Goal: Transaction & Acquisition: Purchase product/service

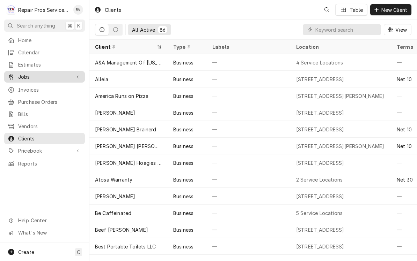
click at [24, 73] on span "Jobs" at bounding box center [44, 76] width 53 height 7
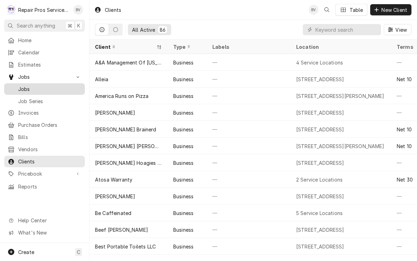
click at [25, 86] on span "Jobs" at bounding box center [49, 89] width 63 height 7
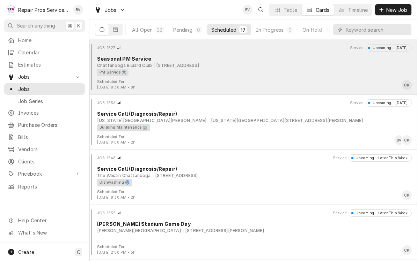
click at [365, 66] on div "Chattanooga Billiard Club 110 Jordan Drive, Chattanooga, TN 37421" at bounding box center [254, 65] width 315 height 6
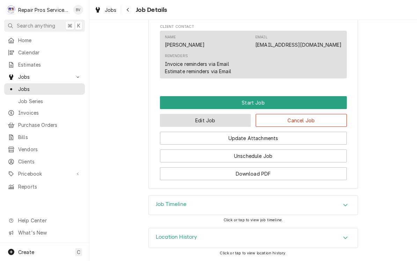
scroll to position [388, 0]
click at [228, 122] on button "Edit Job" at bounding box center [205, 120] width 91 height 13
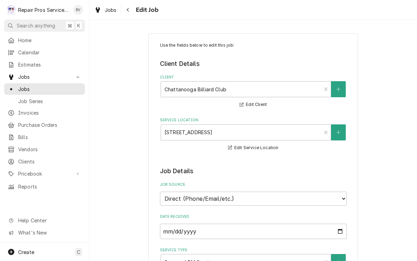
type textarea "x"
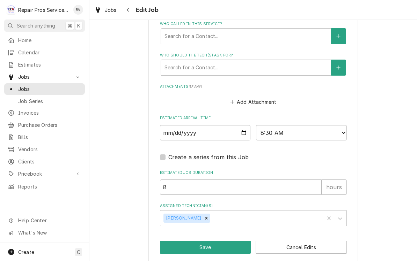
scroll to position [493, 0]
click at [241, 126] on input "[DATE]" at bounding box center [205, 133] width 91 height 15
type input "[DATE]"
click at [223, 242] on button "Save" at bounding box center [205, 248] width 91 height 13
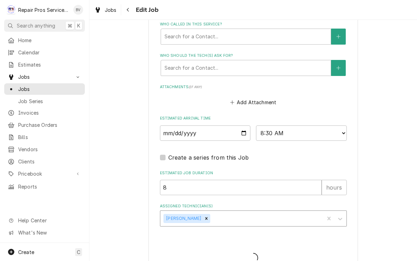
type textarea "x"
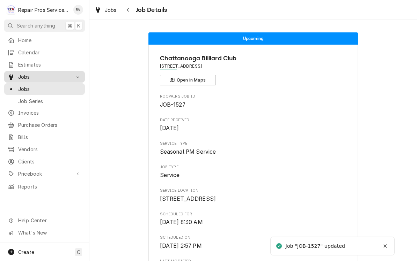
click at [27, 80] on link "Jobs" at bounding box center [44, 77] width 81 height 12
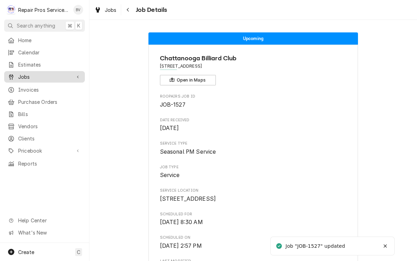
click at [22, 73] on span "Jobs" at bounding box center [44, 76] width 53 height 7
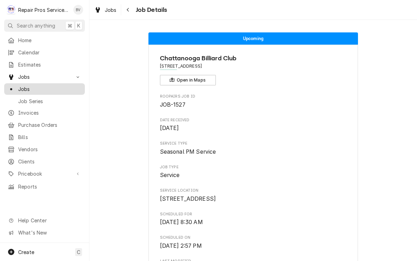
click at [25, 86] on span "Jobs" at bounding box center [49, 89] width 63 height 7
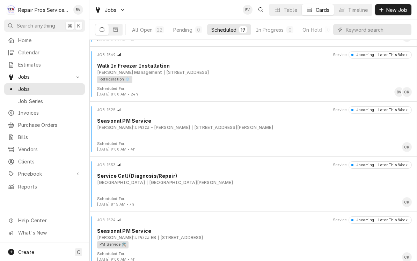
scroll to position [227, 0]
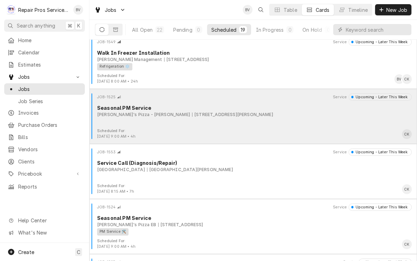
click at [133, 127] on div "JOB-1525 Service Upcoming - Later This Week Seasonal PM Service Marco's Pizza -…" at bounding box center [253, 111] width 322 height 35
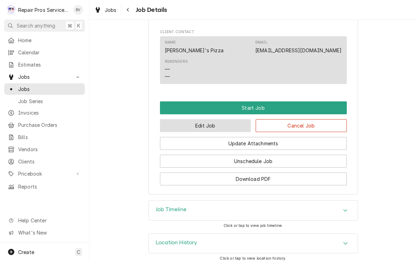
scroll to position [355, 0]
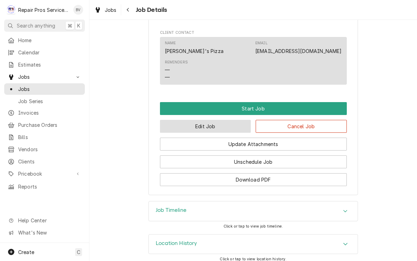
click at [237, 120] on button "Edit Job" at bounding box center [205, 126] width 91 height 13
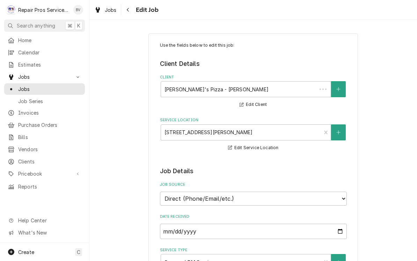
type textarea "x"
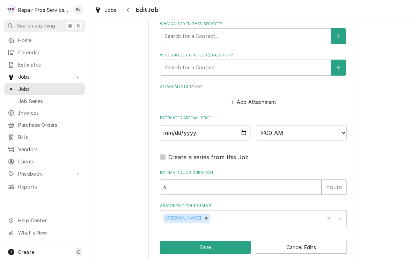
scroll to position [493, 0]
click at [240, 128] on input "2025-09-16" at bounding box center [205, 133] width 91 height 15
type input "2025-09-11"
click at [230, 242] on button "Save" at bounding box center [205, 248] width 91 height 13
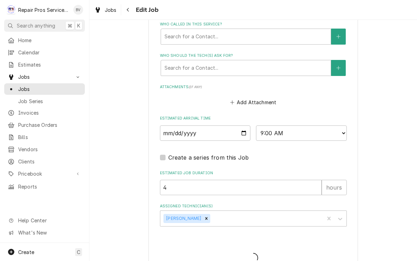
type textarea "x"
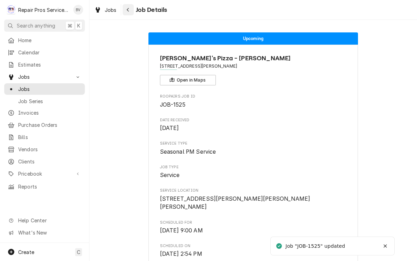
click at [125, 10] on div "Navigate back" at bounding box center [128, 9] width 7 height 7
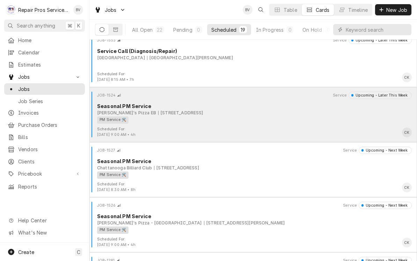
scroll to position [339, 0]
click at [274, 123] on div "PM Service 🛠️" at bounding box center [252, 119] width 310 height 7
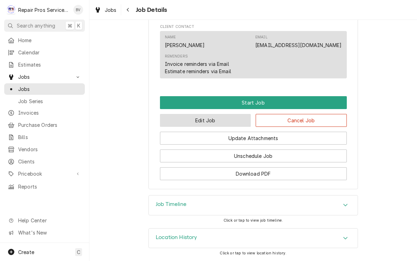
scroll to position [380, 0]
click at [234, 123] on button "Edit Job" at bounding box center [205, 120] width 91 height 13
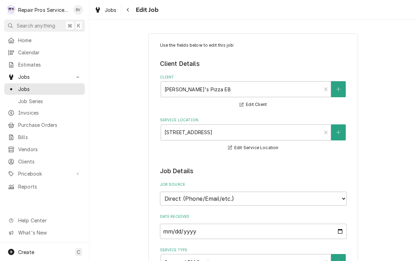
type textarea "x"
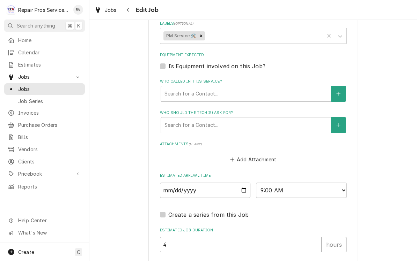
scroll to position [437, 0]
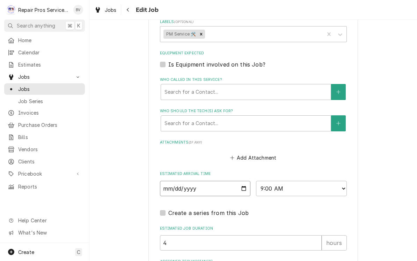
click at [237, 181] on input "2025-09-17" at bounding box center [205, 188] width 91 height 15
type input "2025-09-18"
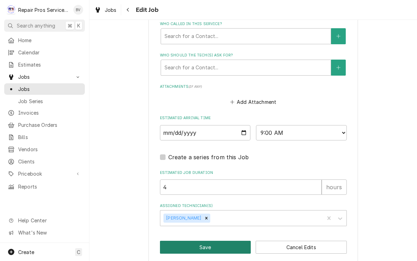
scroll to position [493, 0]
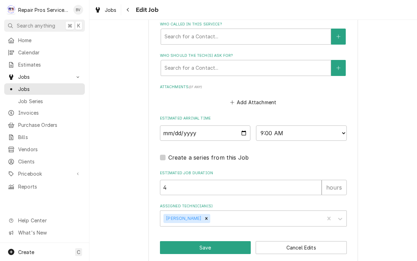
click at [219, 242] on button "Save" at bounding box center [205, 248] width 91 height 13
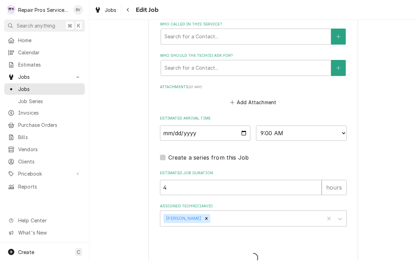
type textarea "x"
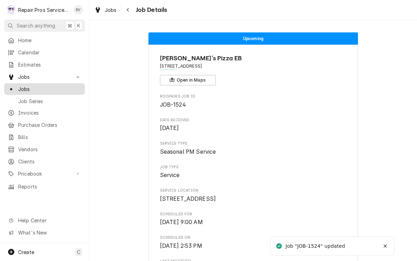
click at [27, 86] on span "Jobs" at bounding box center [49, 89] width 63 height 7
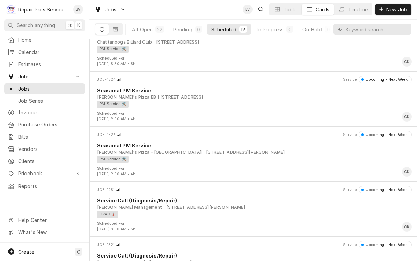
scroll to position [407, 0]
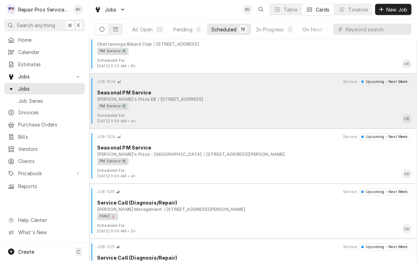
click at [381, 105] on div "PM Service 🛠️" at bounding box center [252, 106] width 310 height 7
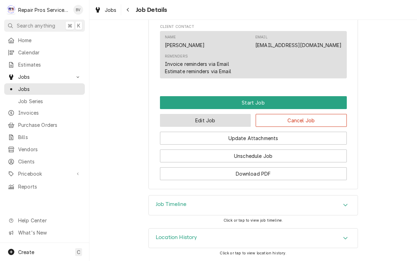
scroll to position [380, 0]
click at [237, 123] on button "Edit Job" at bounding box center [205, 120] width 91 height 13
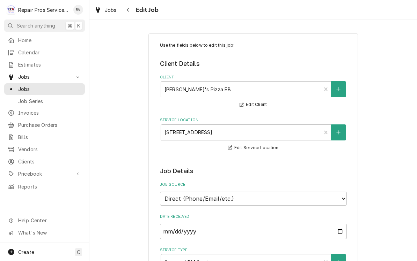
type textarea "x"
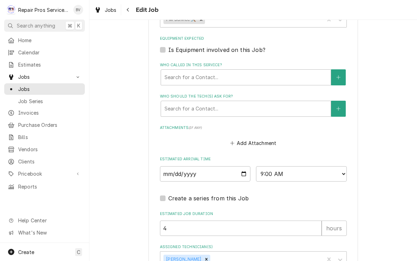
scroll to position [467, 0]
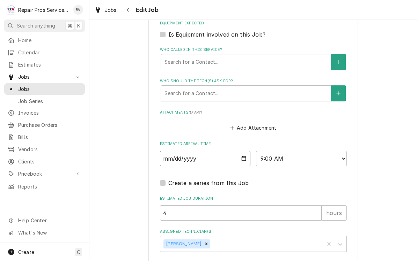
click at [236, 155] on input "2025-09-18" at bounding box center [205, 158] width 91 height 15
type input "2025-09-11"
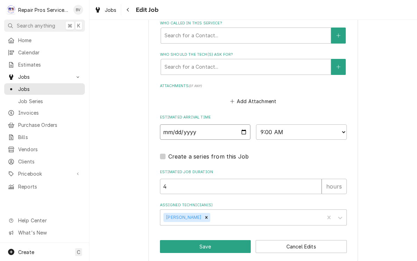
scroll to position [493, 0]
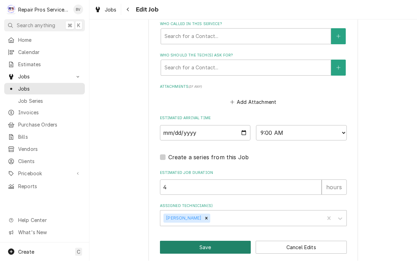
click at [216, 242] on button "Save" at bounding box center [205, 248] width 91 height 13
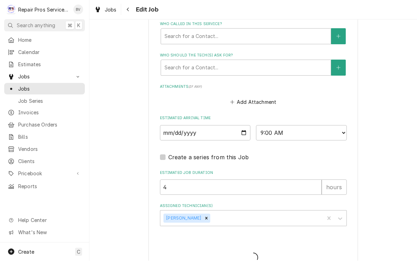
type textarea "x"
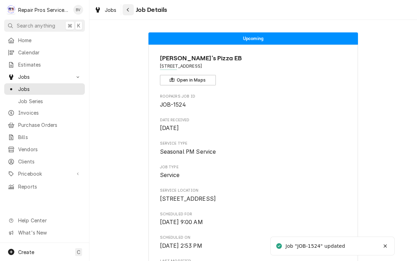
click at [125, 8] on div "Navigate back" at bounding box center [128, 9] width 7 height 7
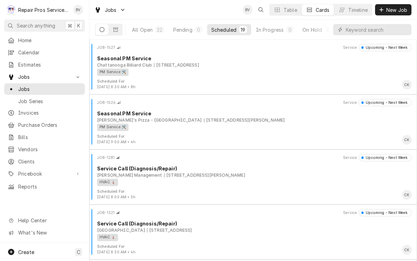
scroll to position [435, 0]
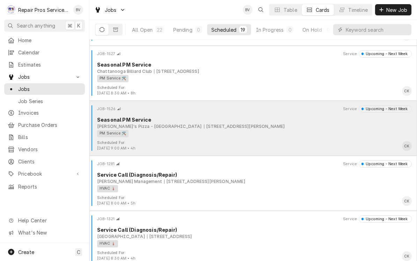
click at [204, 126] on div "[STREET_ADDRESS][PERSON_NAME]" at bounding box center [244, 127] width 81 height 6
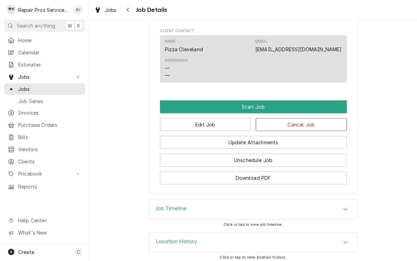
scroll to position [368, 0]
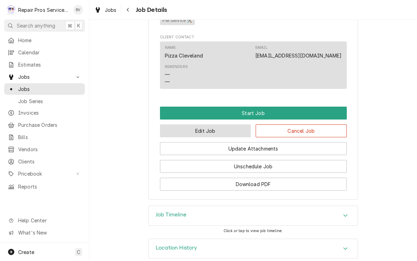
click at [183, 131] on button "Edit Job" at bounding box center [205, 131] width 91 height 13
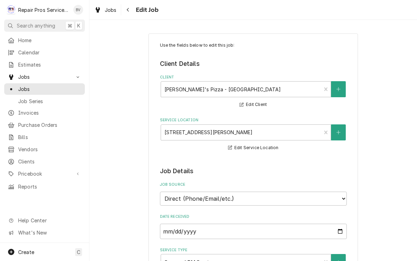
type textarea "x"
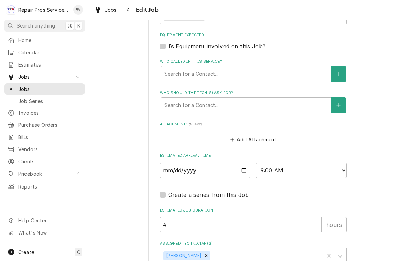
scroll to position [454, 0]
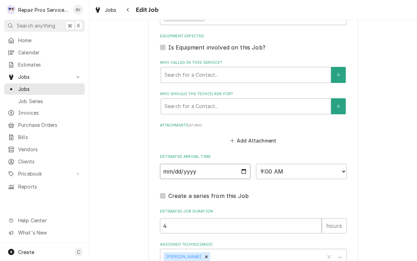
click at [180, 164] on input "2025-09-18" at bounding box center [205, 171] width 91 height 15
type input "2025-09-11"
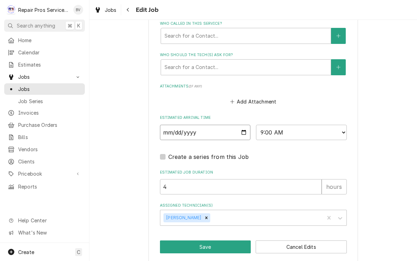
scroll to position [493, 0]
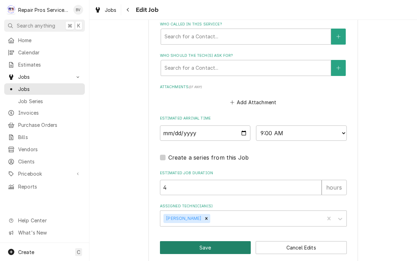
click at [186, 242] on button "Save" at bounding box center [205, 248] width 91 height 13
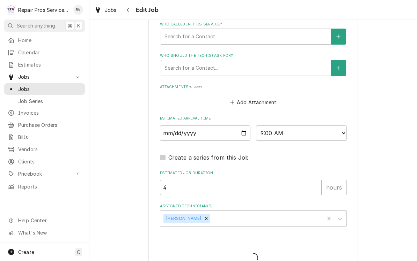
type textarea "x"
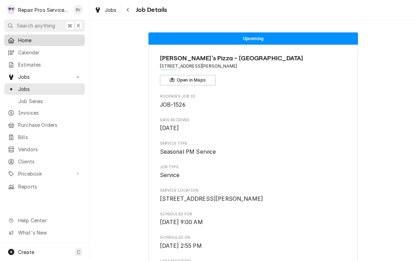
scroll to position [-1, 0]
click at [28, 39] on span "Home" at bounding box center [49, 40] width 63 height 7
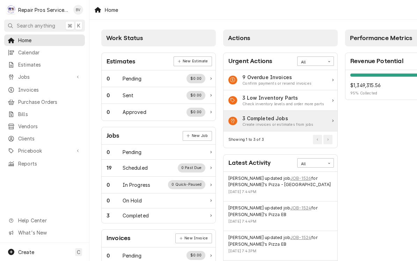
scroll to position [0, 0]
click at [288, 123] on div "Create invoices or estimates from jobs" at bounding box center [277, 125] width 71 height 6
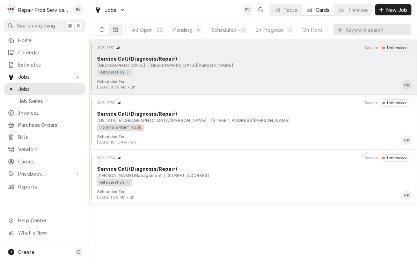
click at [177, 70] on div "Refrigeration ❄️" at bounding box center [252, 72] width 310 height 7
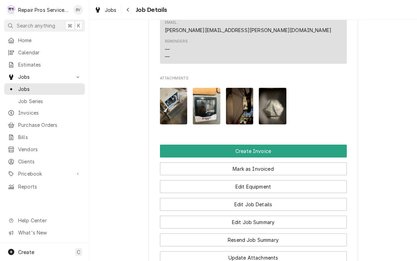
scroll to position [435, 0]
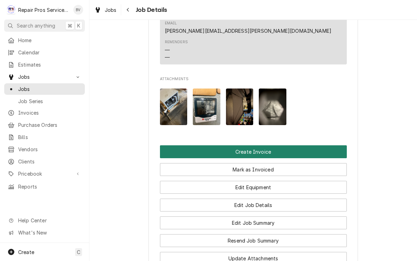
click at [179, 146] on button "Create Invoice" at bounding box center [253, 152] width 187 height 13
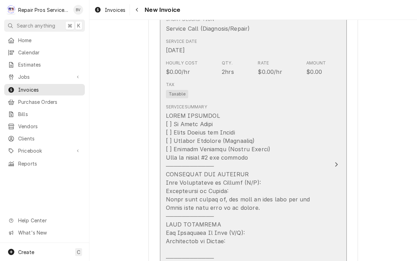
click at [333, 165] on div "Update Line Item" at bounding box center [336, 165] width 9 height 8
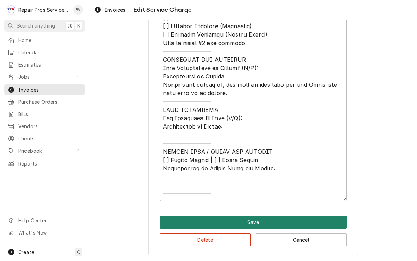
click at [261, 226] on button "Save" at bounding box center [253, 222] width 187 height 13
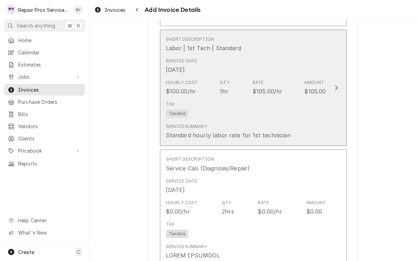
click at [336, 86] on icon "Update Line Item" at bounding box center [336, 88] width 3 height 5
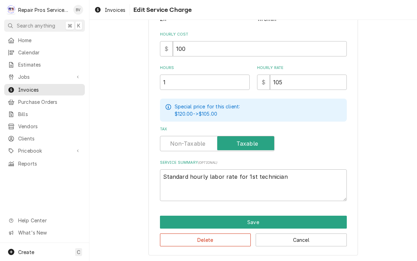
scroll to position [161, 0]
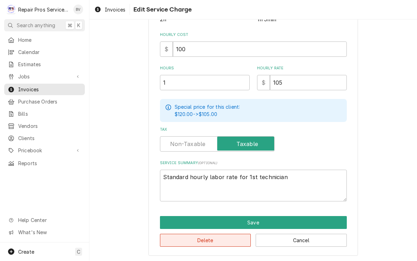
click at [231, 241] on button "Delete" at bounding box center [205, 241] width 91 height 13
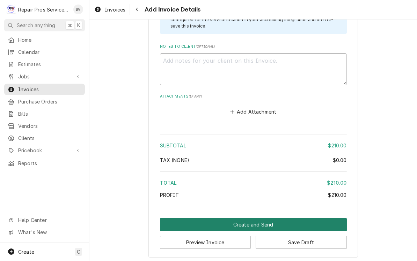
click at [260, 222] on button "Create and Send" at bounding box center [253, 225] width 187 height 13
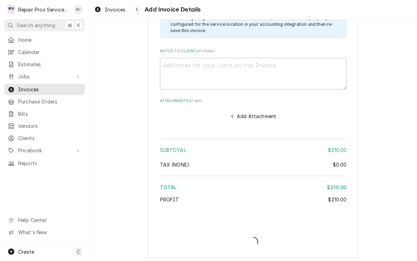
type textarea "x"
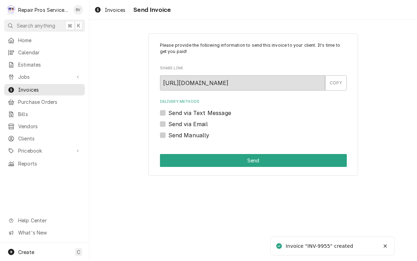
click at [168, 125] on label "Send via Email" at bounding box center [187, 124] width 39 height 8
click at [168, 125] on input "Send via Email" at bounding box center [261, 127] width 187 height 15
checkbox input "true"
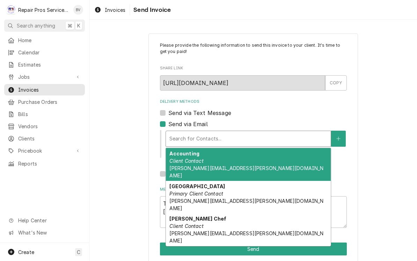
click at [257, 162] on div "Accounting Client Contact [PERSON_NAME][EMAIL_ADDRESS][PERSON_NAME][DOMAIN_NAME]" at bounding box center [248, 164] width 165 height 33
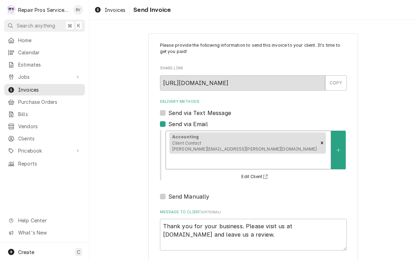
click at [290, 155] on div "Delivery Methods" at bounding box center [248, 161] width 158 height 13
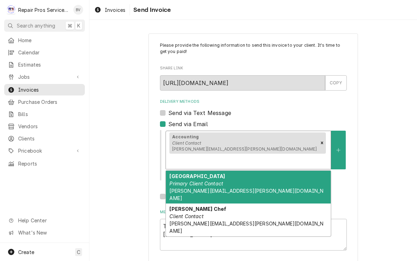
click at [250, 188] on span "[PERSON_NAME][EMAIL_ADDRESS][PERSON_NAME][DOMAIN_NAME]" at bounding box center [246, 194] width 154 height 13
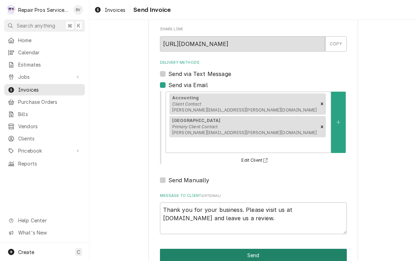
scroll to position [39, 0]
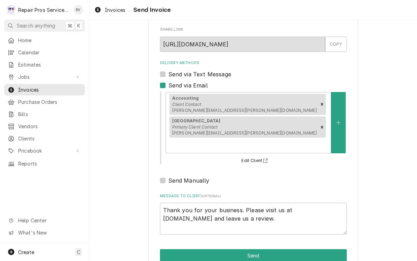
click at [263, 250] on button "Send" at bounding box center [253, 256] width 187 height 13
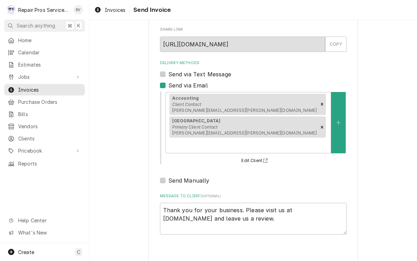
type textarea "x"
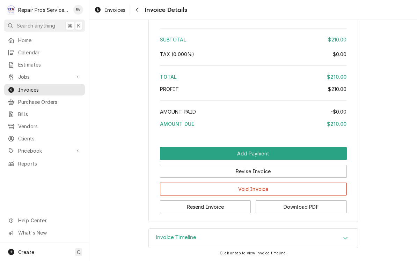
scroll to position [1022, 0]
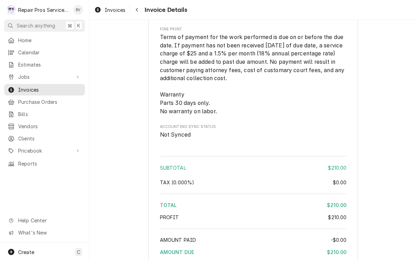
scroll to position [914, 0]
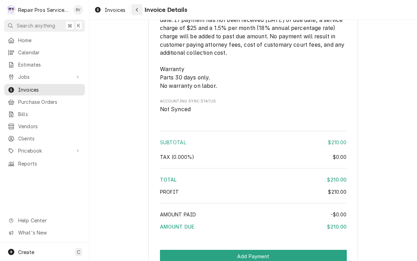
click at [135, 10] on icon "Navigate back" at bounding box center [136, 9] width 3 height 5
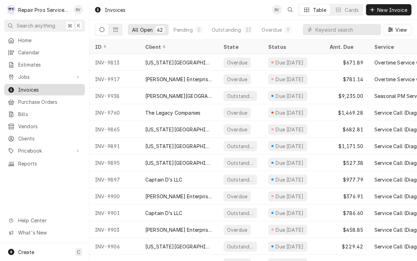
click at [23, 86] on span "Invoices" at bounding box center [49, 89] width 63 height 7
click at [333, 29] on input "Dynamic Content Wrapper" at bounding box center [346, 29] width 62 height 11
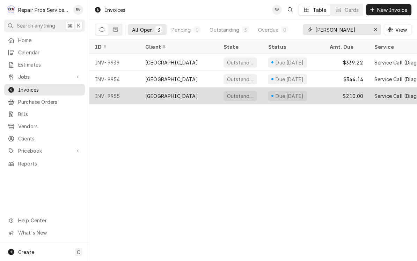
type input "Marr"
click at [355, 97] on div "$210.00" at bounding box center [346, 96] width 45 height 17
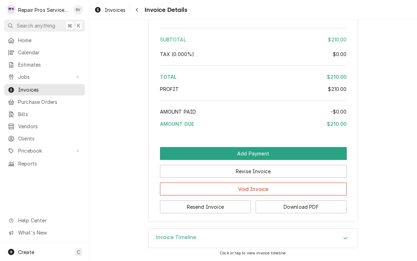
scroll to position [1028, 0]
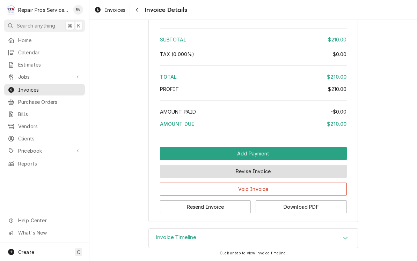
click at [323, 170] on button "Revise Invoice" at bounding box center [253, 171] width 187 height 13
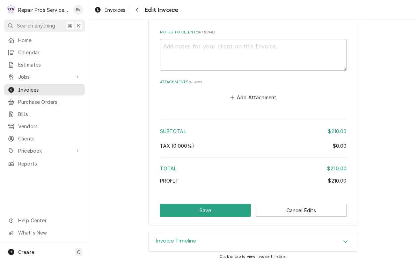
scroll to position [996, 0]
click at [230, 210] on button "Save" at bounding box center [205, 211] width 91 height 13
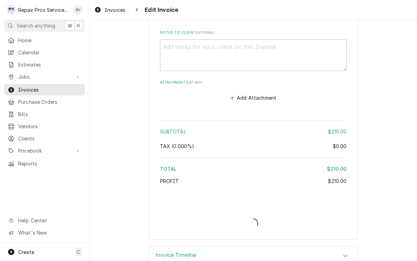
type textarea "x"
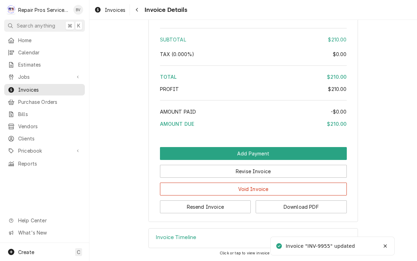
scroll to position [1028, 0]
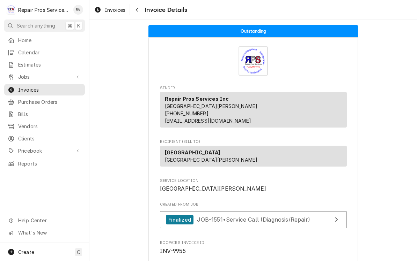
scroll to position [-10, 0]
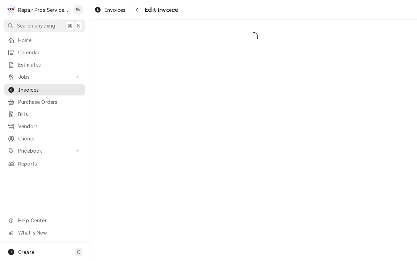
click at [317, 3] on div "Invoices Edit Invoice" at bounding box center [252, 10] width 327 height 20
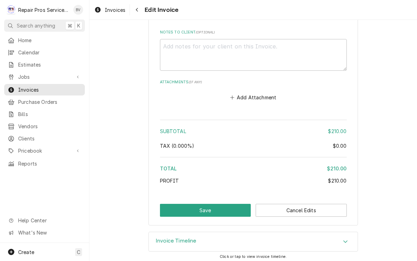
scroll to position [996, 0]
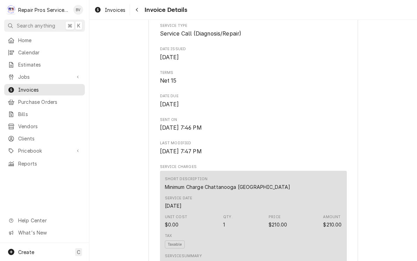
scroll to position [241, 0]
click at [23, 38] on span "Home" at bounding box center [49, 40] width 63 height 7
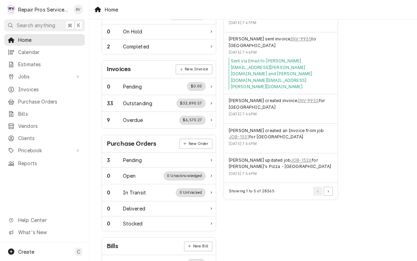
scroll to position [169, 0]
click at [127, 100] on div "Outstanding" at bounding box center [138, 103] width 30 height 7
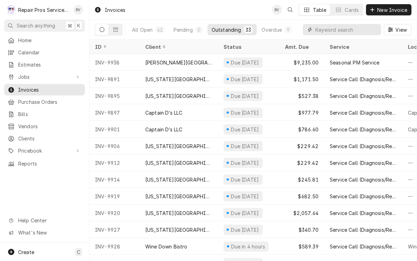
click at [350, 28] on input "Dynamic Content Wrapper" at bounding box center [346, 29] width 62 height 11
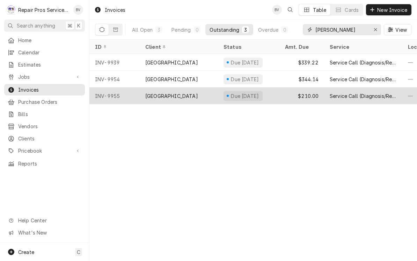
type input "[PERSON_NAME]"
click at [355, 96] on div "Service Call (Diagnosis/Repair)" at bounding box center [363, 96] width 67 height 7
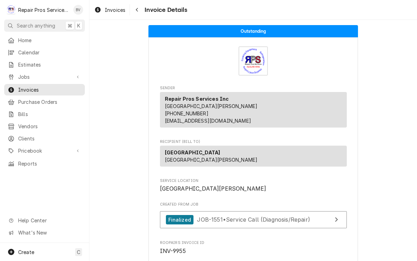
click at [22, 2] on div "R Repair Pros Services Inc BV" at bounding box center [44, 10] width 89 height 20
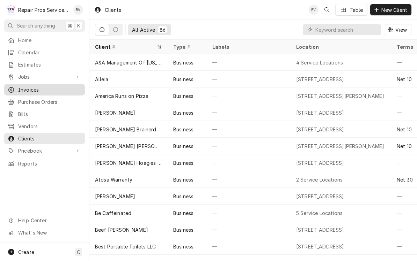
click at [40, 89] on span "Invoices" at bounding box center [49, 89] width 63 height 7
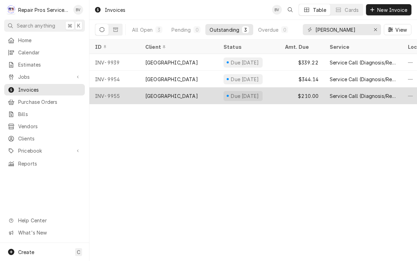
click at [362, 98] on div "Service Call (Diagnosis/Repair)" at bounding box center [363, 96] width 67 height 7
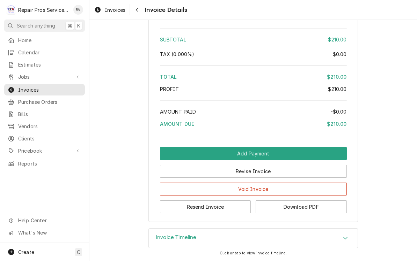
scroll to position [1028, 0]
click at [28, 76] on span "Jobs" at bounding box center [44, 76] width 53 height 7
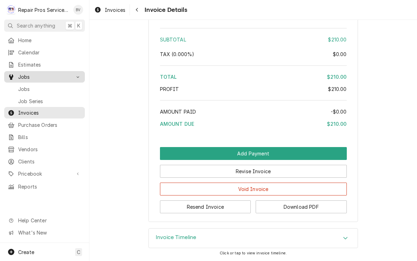
click at [25, 89] on span "Jobs" at bounding box center [49, 89] width 63 height 7
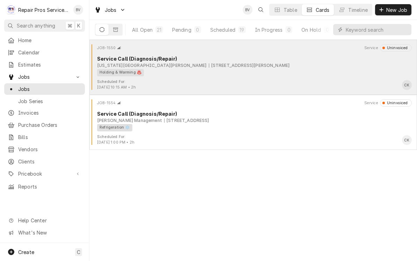
click at [293, 75] on div "Holding & Warming ♨️" at bounding box center [252, 72] width 310 height 7
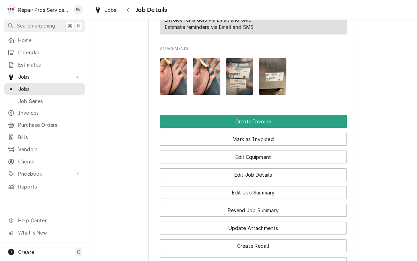
scroll to position [438, 0]
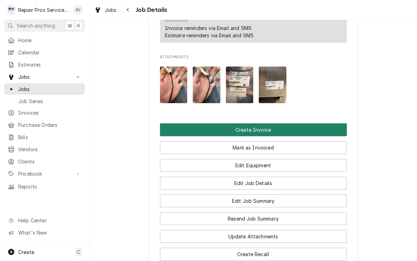
click at [298, 132] on button "Create Invoice" at bounding box center [253, 130] width 187 height 13
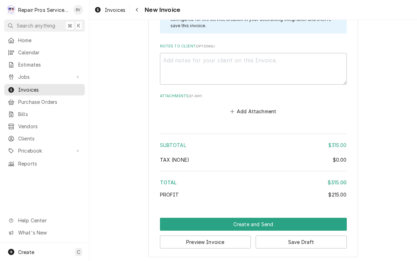
scroll to position [1103, 0]
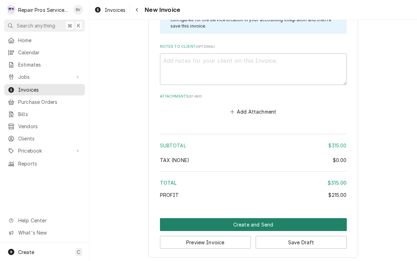
click at [295, 220] on button "Create and Send" at bounding box center [253, 225] width 187 height 13
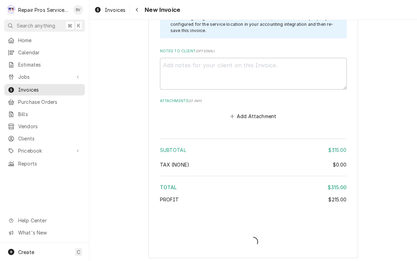
type textarea "x"
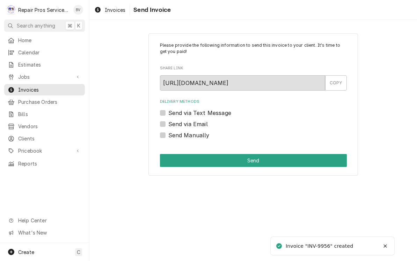
click at [168, 136] on label "Send Manually" at bounding box center [188, 135] width 41 height 8
click at [168, 136] on input "Send Manually" at bounding box center [261, 138] width 187 height 15
checkbox input "true"
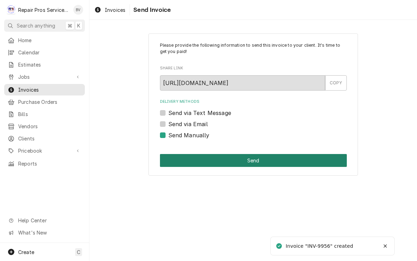
click at [267, 160] on button "Send" at bounding box center [253, 160] width 187 height 13
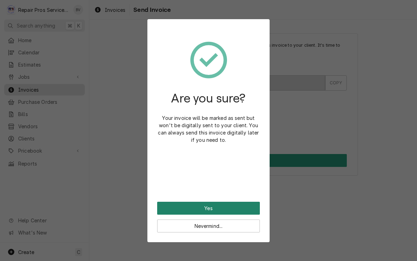
click at [238, 209] on button "Yes" at bounding box center [208, 208] width 103 height 13
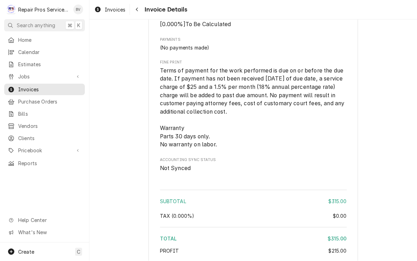
scroll to position [959, 0]
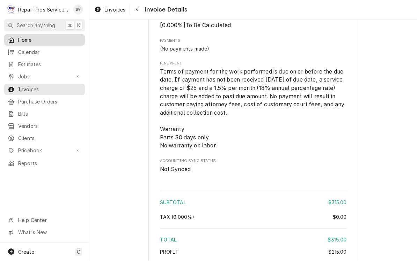
click at [30, 40] on span "Home" at bounding box center [49, 40] width 63 height 7
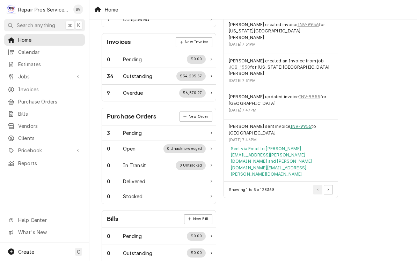
scroll to position [196, 0]
click at [296, 124] on link "INV-9955" at bounding box center [300, 127] width 21 height 6
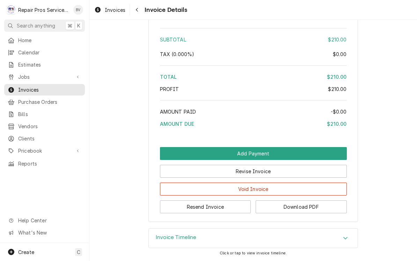
scroll to position [1028, 0]
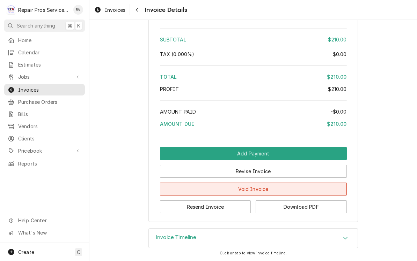
click at [274, 191] on button "Void Invoice" at bounding box center [253, 189] width 187 height 13
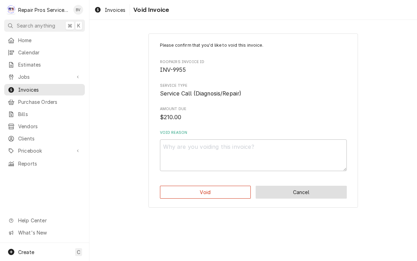
click at [329, 192] on button "Cancel" at bounding box center [301, 192] width 91 height 13
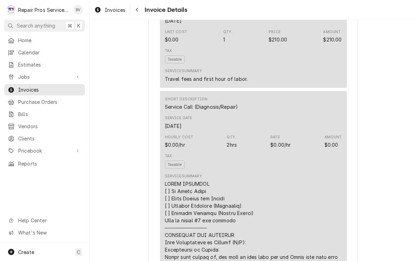
scroll to position [426, 0]
click at [22, 38] on span "Home" at bounding box center [49, 40] width 63 height 7
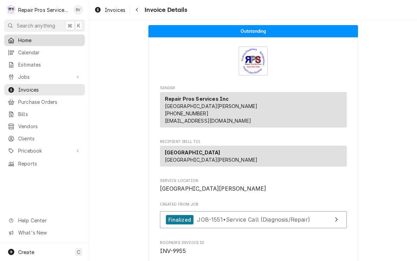
scroll to position [0, 0]
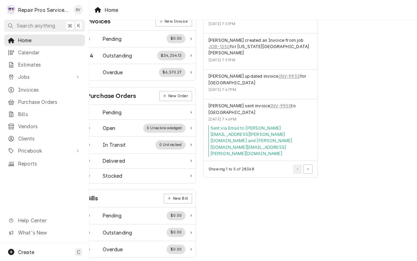
scroll to position [213, 2]
